Goal: Task Accomplishment & Management: Manage account settings

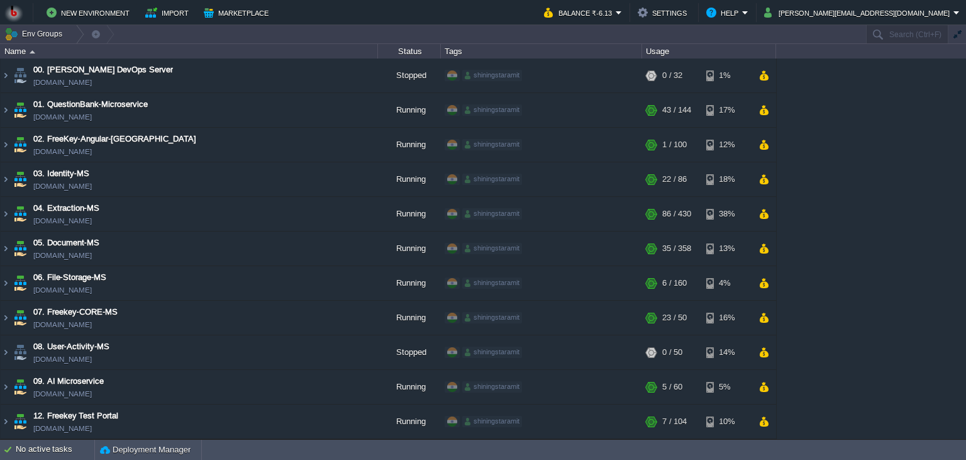
scroll to position [239, 0]
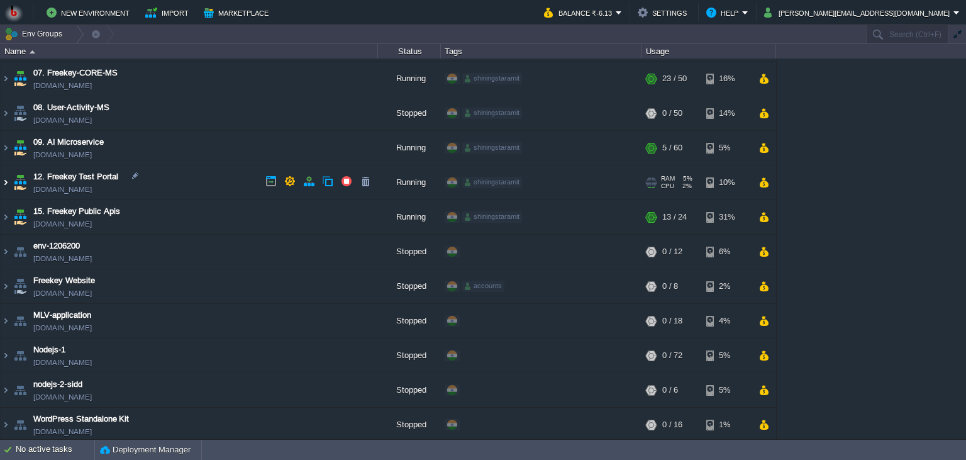
click at [4, 184] on img at bounding box center [6, 182] width 10 height 34
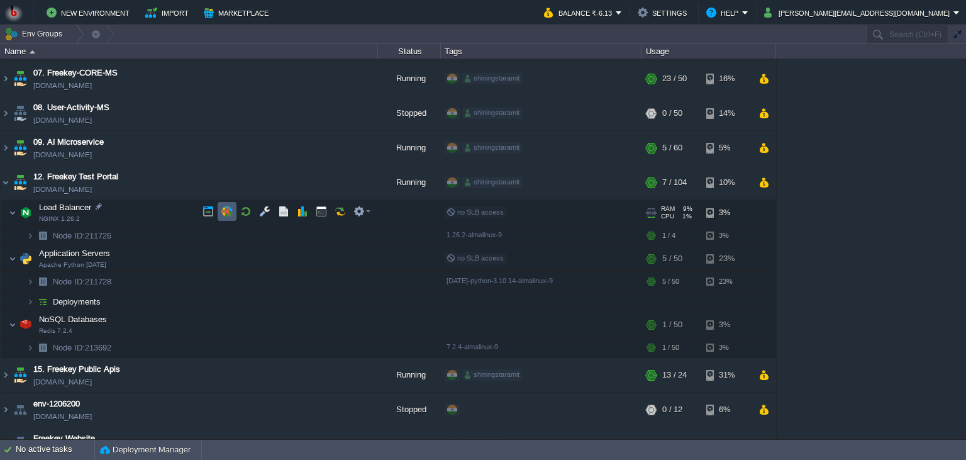
click at [228, 214] on button "button" at bounding box center [226, 211] width 11 height 11
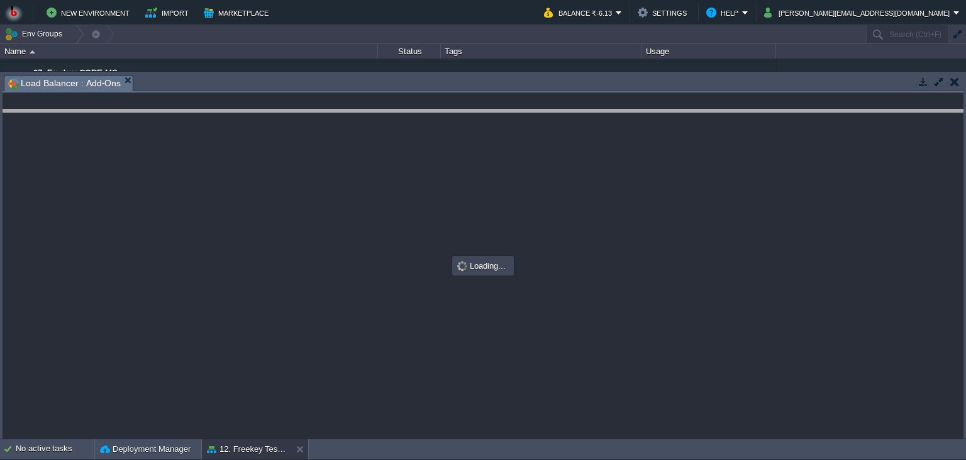
drag, startPoint x: 258, startPoint y: 81, endPoint x: 245, endPoint y: 116, distance: 36.8
click at [245, 116] on body "New Environment Import Marketplace Bonus ₹0.00 Upgrade Account Balance ₹-6.13 S…" at bounding box center [483, 230] width 966 height 460
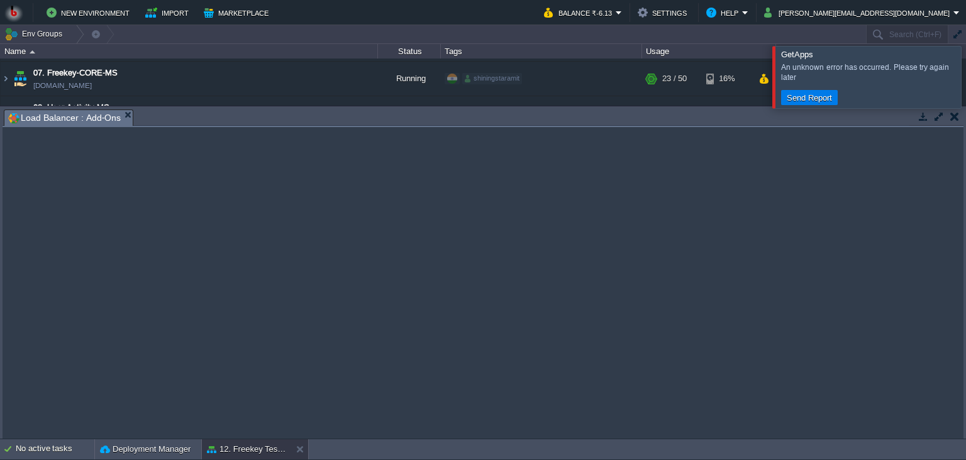
click at [965, 67] on div at bounding box center [981, 77] width 0 height 62
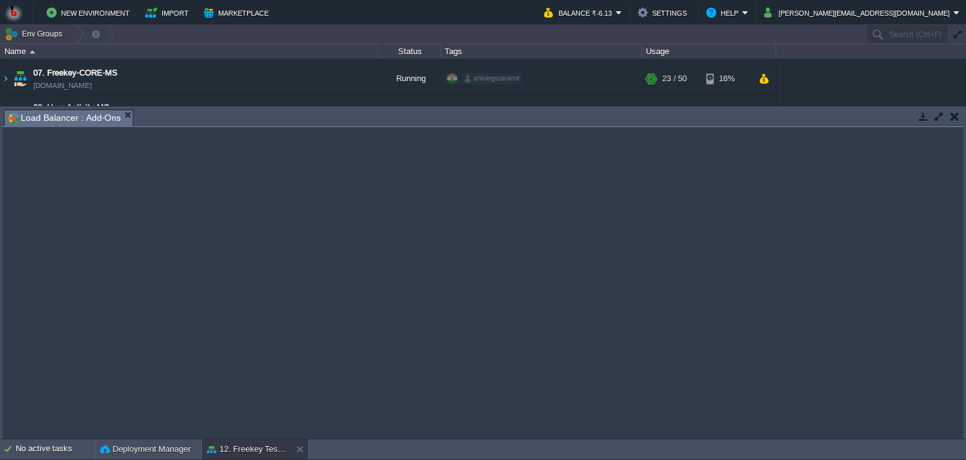
click at [954, 119] on button "button" at bounding box center [954, 116] width 9 height 11
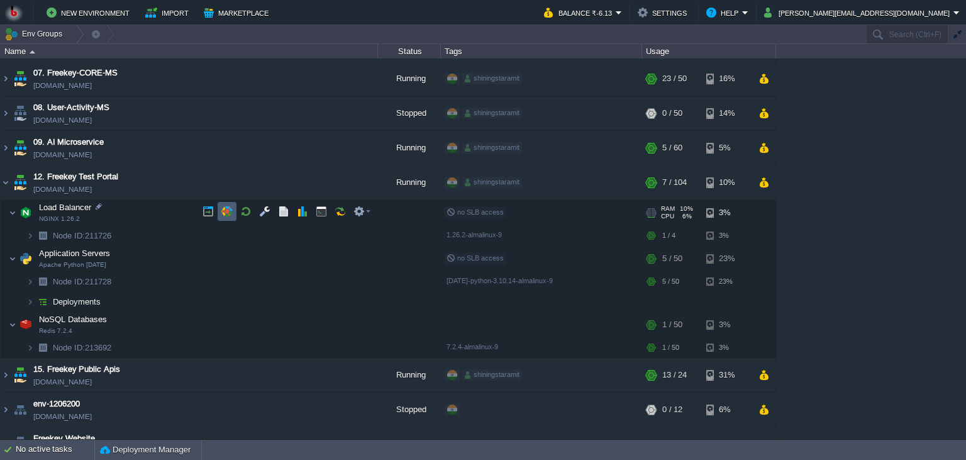
click at [234, 207] on td at bounding box center [227, 211] width 19 height 19
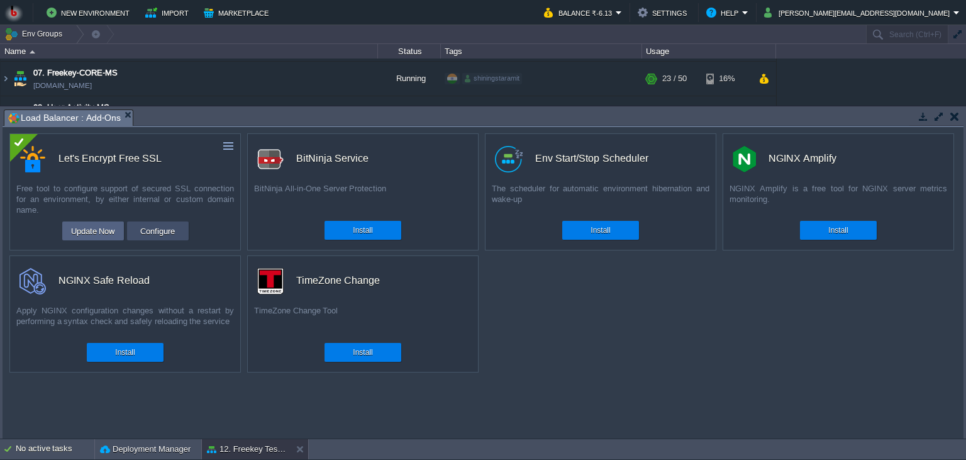
click at [164, 229] on button "Configure" at bounding box center [157, 230] width 42 height 15
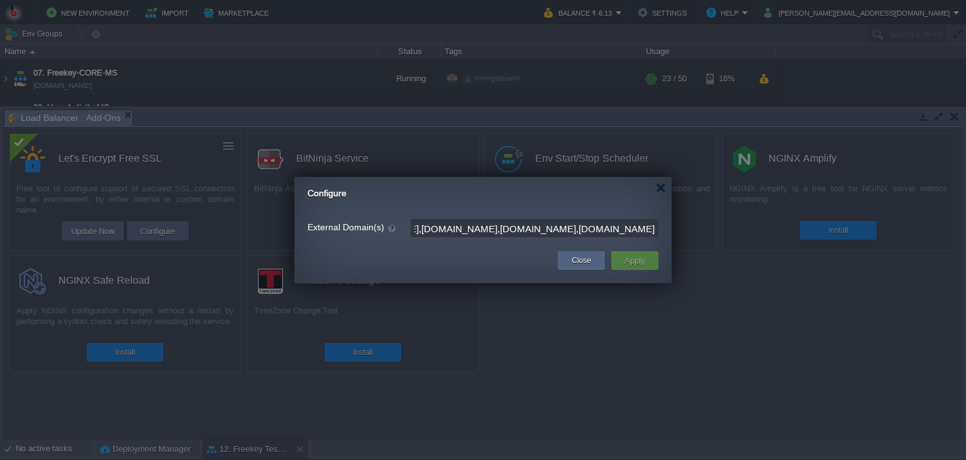
scroll to position [0, 666]
drag, startPoint x: 575, startPoint y: 227, endPoint x: 773, endPoint y: 240, distance: 198.5
click at [658, 237] on input "testportalproxy.freekey.ai,testportal.eduteria.info,testportal.crackras.com,qui…" at bounding box center [535, 228] width 248 height 18
click at [643, 236] on input "testportalproxy.freekey.ai,testportal.eduteria.info,testportal.crackras.com,qui…" at bounding box center [535, 228] width 248 height 18
click at [654, 233] on input "testportalproxy.freekey.ai,testportal.eduteria.info,testportal.crackras.com,qui…" at bounding box center [535, 228] width 248 height 18
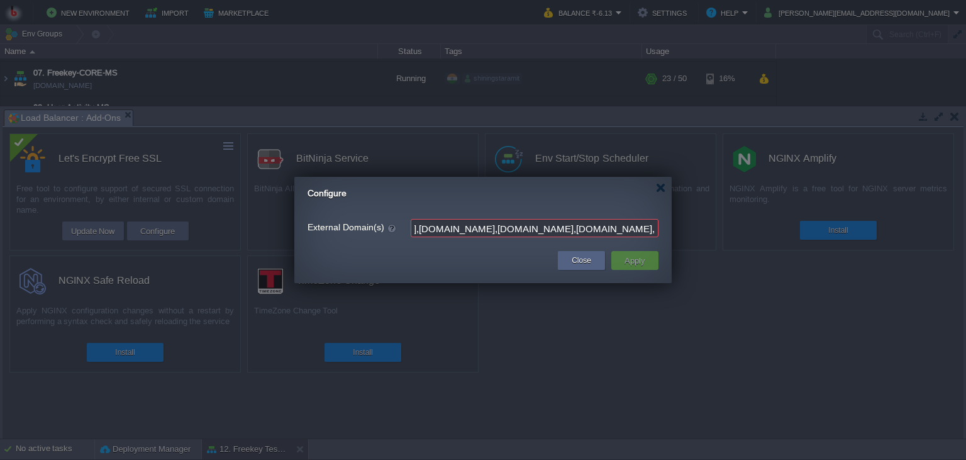
paste input "https://testportal.mohitsirgurukul.com"
type input "testportalproxy.freekey.ai,testportal.eduteria.info,testportal.crackras.com,qui…"
drag, startPoint x: 636, startPoint y: 230, endPoint x: 718, endPoint y: 240, distance: 83.0
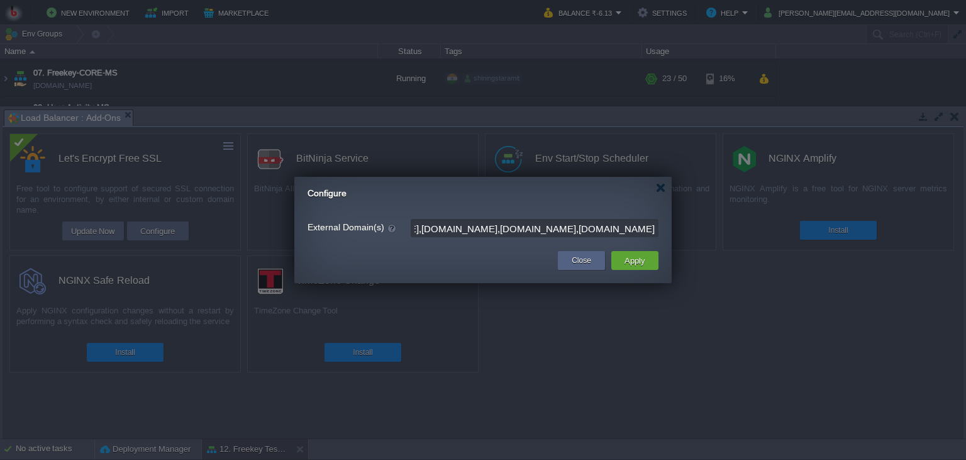
click at [658, 237] on input "testportalproxy.freekey.ai,testportal.eduteria.info,testportal.crackras.com,qui…" at bounding box center [535, 228] width 248 height 18
click at [637, 258] on button "Apply" at bounding box center [635, 260] width 28 height 15
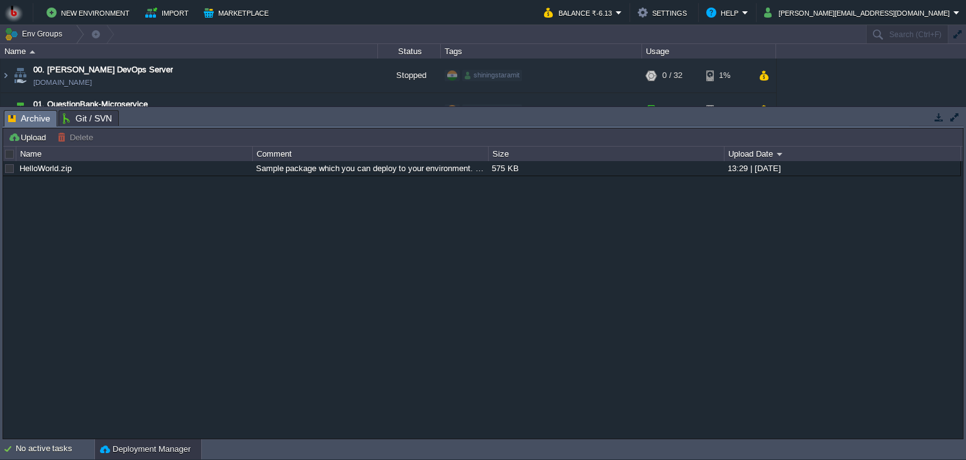
click at [943, 122] on button "button" at bounding box center [938, 116] width 11 height 11
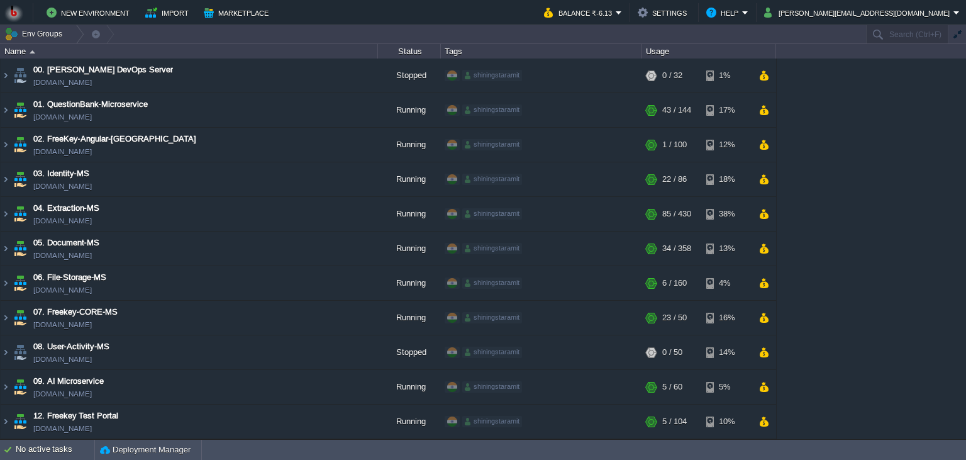
click at [884, 24] on div "New Environment Import Marketplace Bonus ₹0.00 Upgrade Account Balance ₹-6.13 S…" at bounding box center [483, 12] width 966 height 25
click at [881, 11] on button "[PERSON_NAME][EMAIL_ADDRESS][DOMAIN_NAME]" at bounding box center [858, 12] width 189 height 15
